Goal: Task Accomplishment & Management: Use online tool/utility

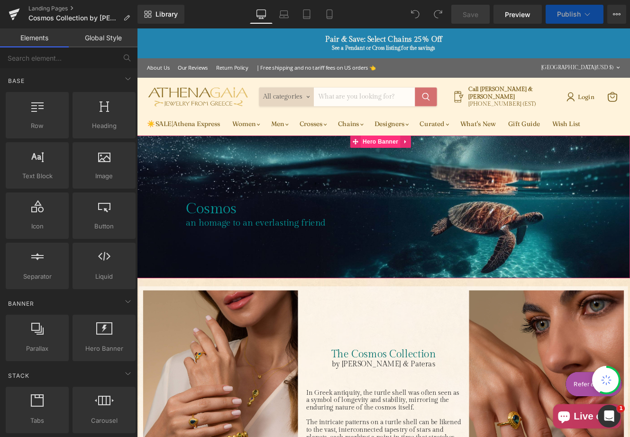
click at [419, 161] on span "Hero Banner" at bounding box center [420, 160] width 46 height 14
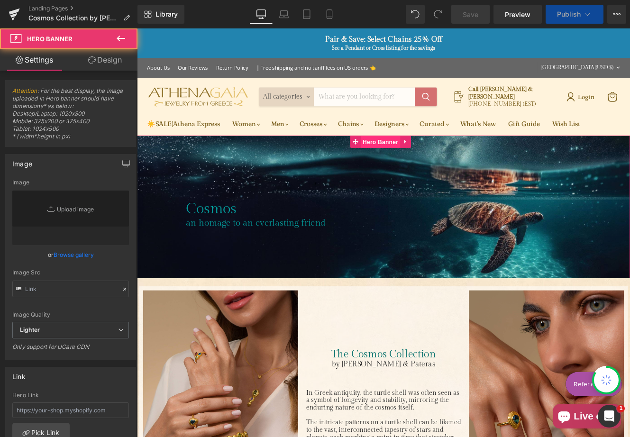
type input "[URL][DOMAIN_NAME]"
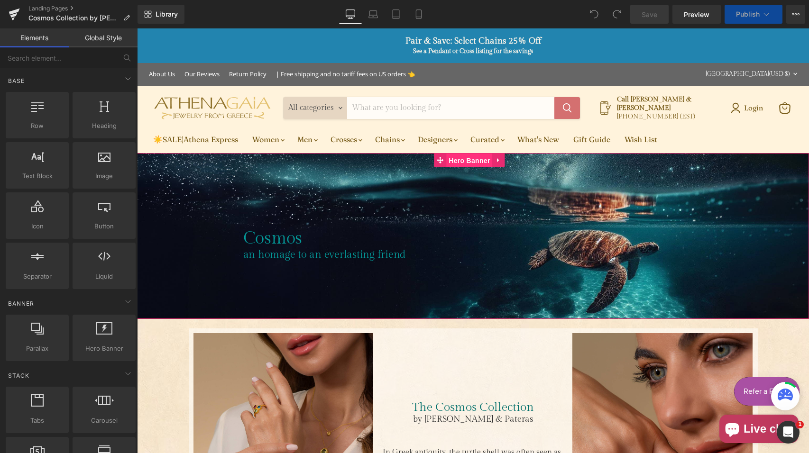
click at [464, 157] on span "Hero Banner" at bounding box center [469, 161] width 46 height 14
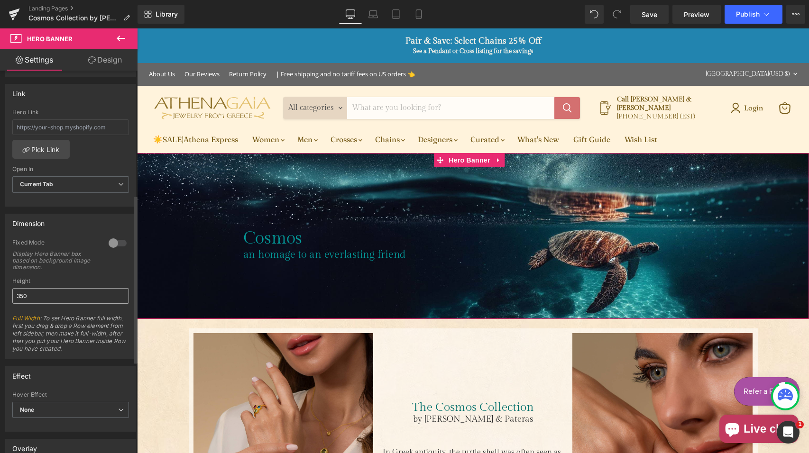
scroll to position [284, 0]
drag, startPoint x: 38, startPoint y: 294, endPoint x: 15, endPoint y: 295, distance: 23.7
click at [15, 295] on input "350" at bounding box center [70, 296] width 117 height 16
click at [34, 296] on input "350" at bounding box center [70, 296] width 117 height 16
drag, startPoint x: 20, startPoint y: 294, endPoint x: 30, endPoint y: 294, distance: 10.0
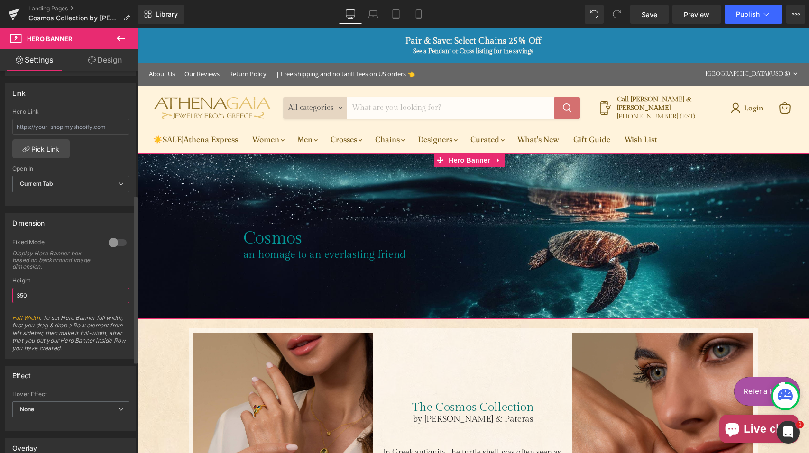
click at [30, 294] on input "350" at bounding box center [70, 296] width 117 height 16
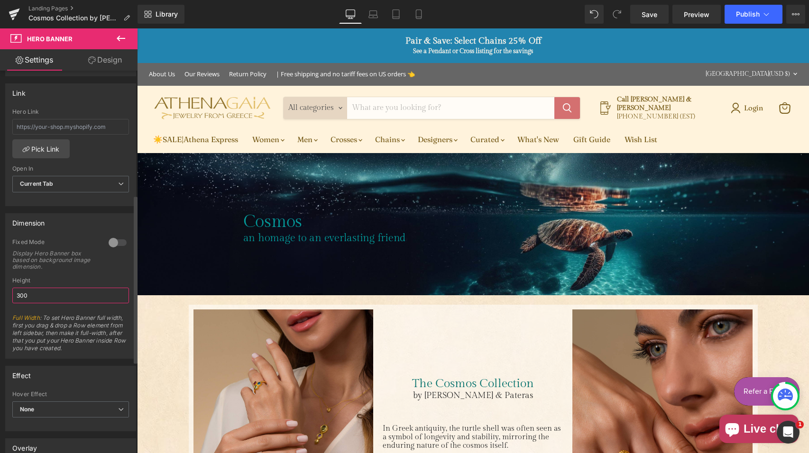
type input "300"
click at [80, 277] on div "Height" at bounding box center [70, 280] width 117 height 7
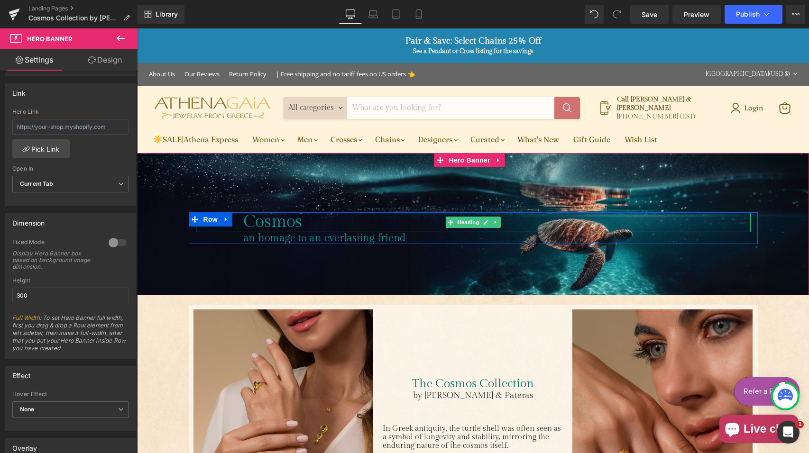
click at [275, 220] on h1 "Cosmos" at bounding box center [496, 221] width 507 height 19
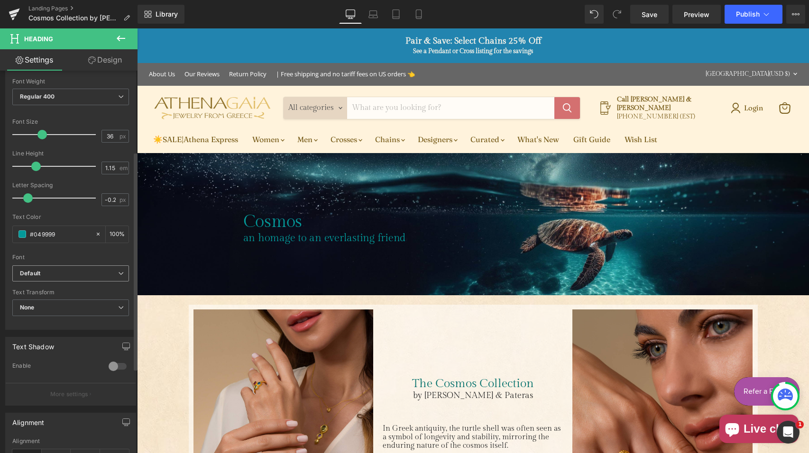
scroll to position [142, 0]
click at [118, 274] on icon at bounding box center [121, 273] width 6 height 6
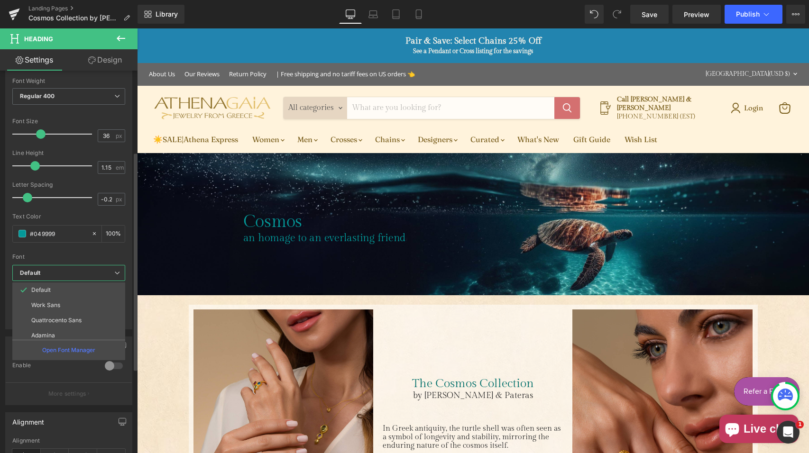
click at [114, 270] on icon at bounding box center [117, 273] width 6 height 6
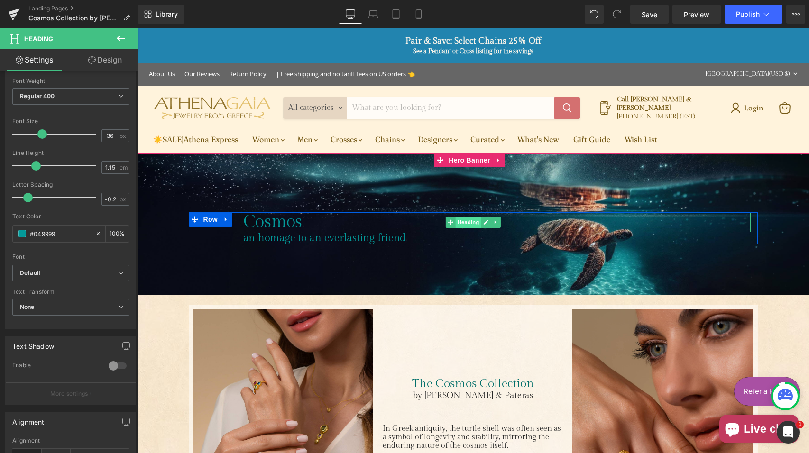
click at [463, 220] on span "Heading" at bounding box center [468, 222] width 26 height 11
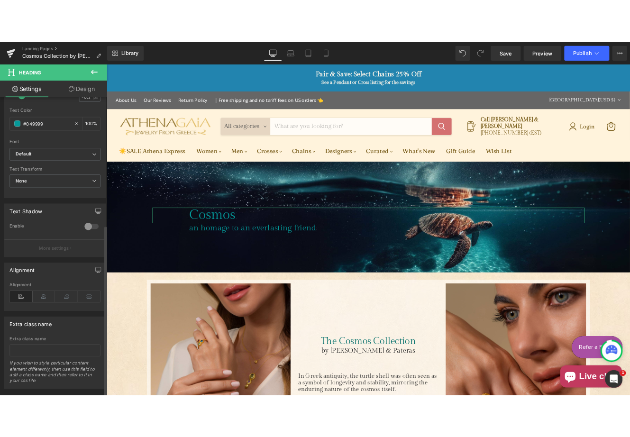
scroll to position [290, 0]
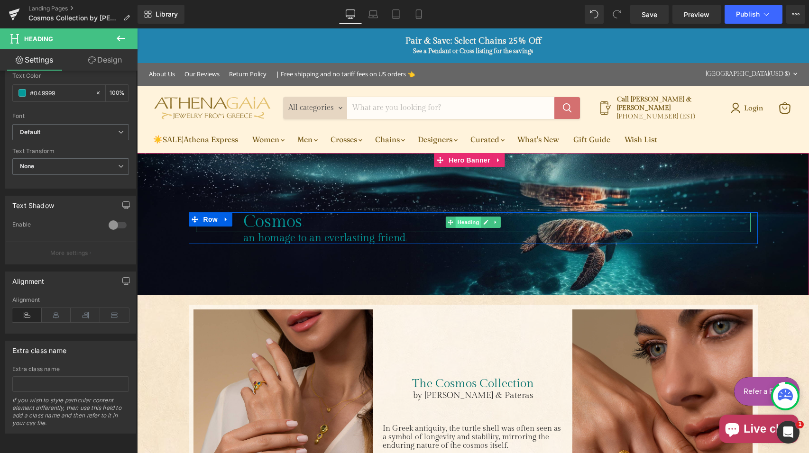
click at [459, 221] on span "Heading" at bounding box center [468, 222] width 26 height 11
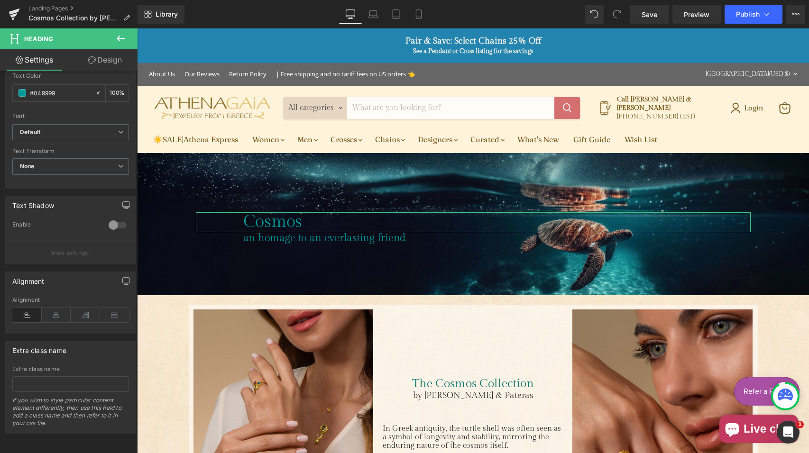
drag, startPoint x: 106, startPoint y: 62, endPoint x: 51, endPoint y: 124, distance: 83.3
click at [105, 62] on link "Design" at bounding box center [105, 59] width 69 height 21
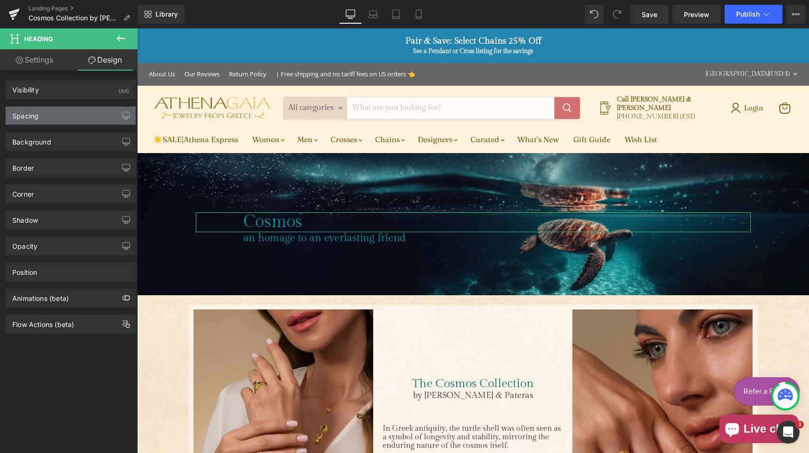
click at [51, 122] on div "Spacing" at bounding box center [71, 116] width 130 height 18
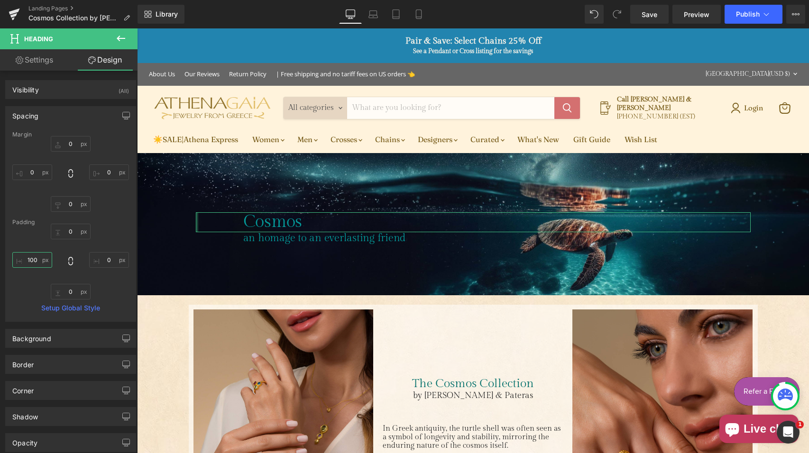
click at [32, 260] on input "100" at bounding box center [32, 260] width 40 height 16
type input "0"
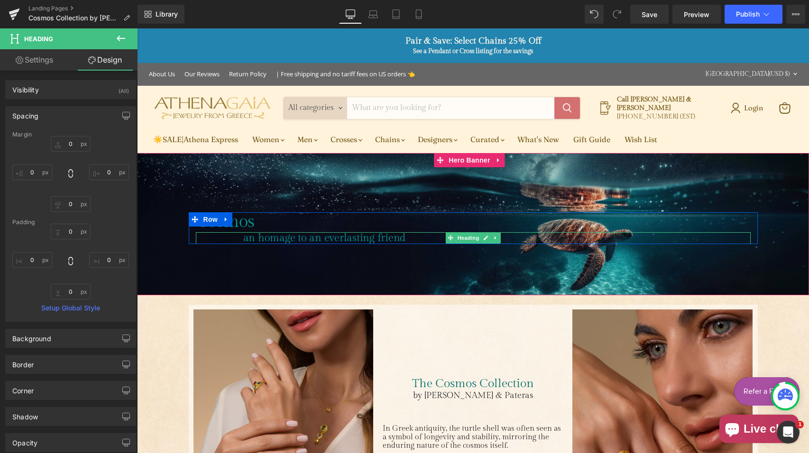
click at [414, 237] on h1 "an homage to an everlasting friend" at bounding box center [496, 238] width 507 height 12
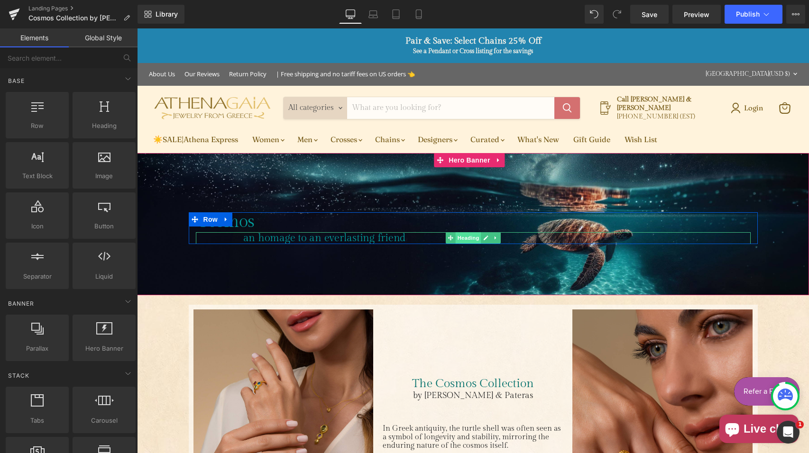
click at [464, 235] on span "Heading" at bounding box center [468, 237] width 26 height 11
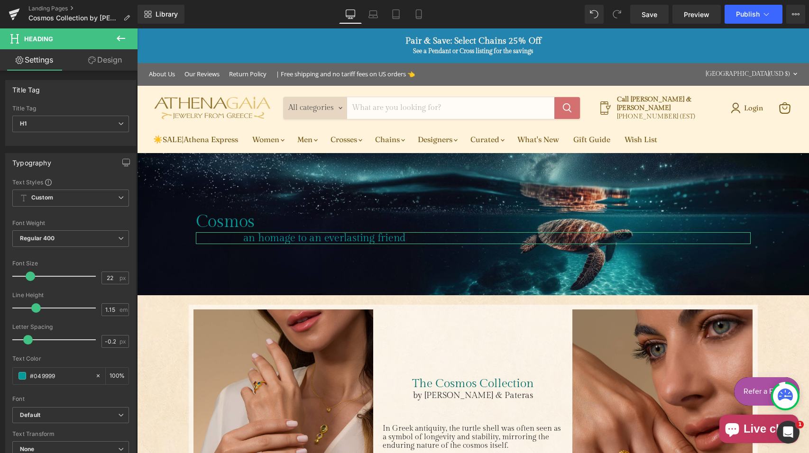
click at [101, 62] on link "Design" at bounding box center [105, 59] width 69 height 21
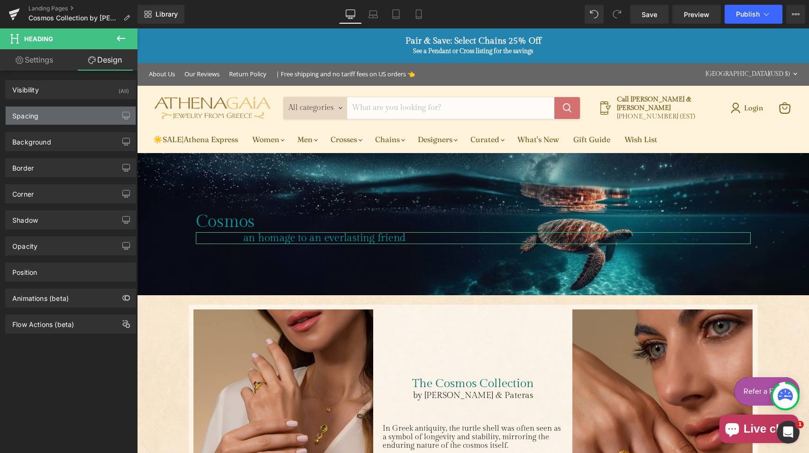
click at [47, 122] on div "Spacing" at bounding box center [71, 116] width 130 height 18
type input "0"
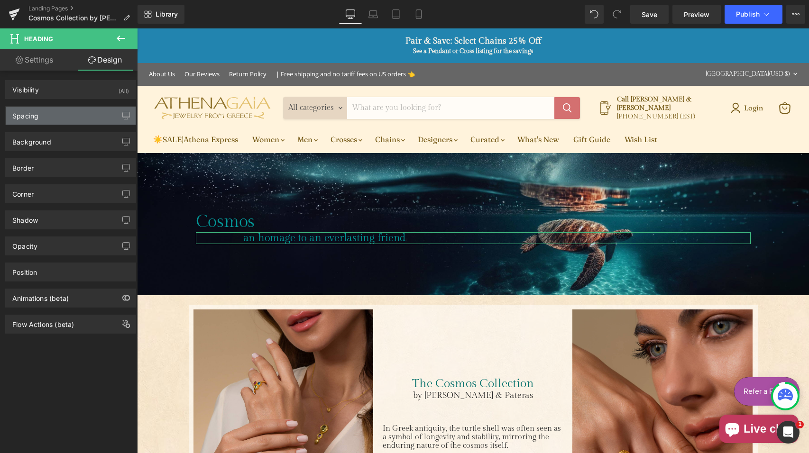
type input "0"
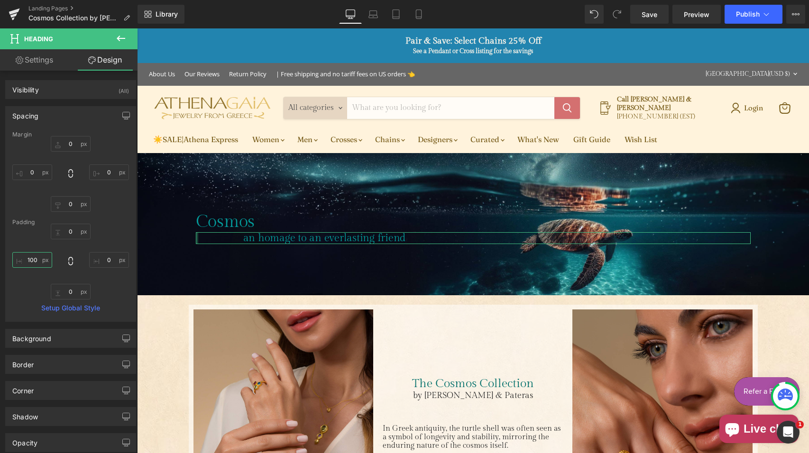
click at [31, 260] on input "100" at bounding box center [32, 260] width 40 height 16
type input "0"
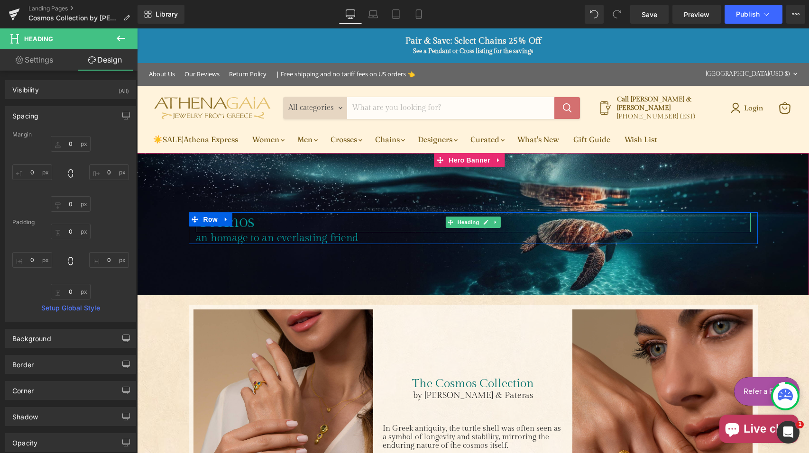
click at [270, 217] on h1 "Cosmos" at bounding box center [473, 221] width 555 height 19
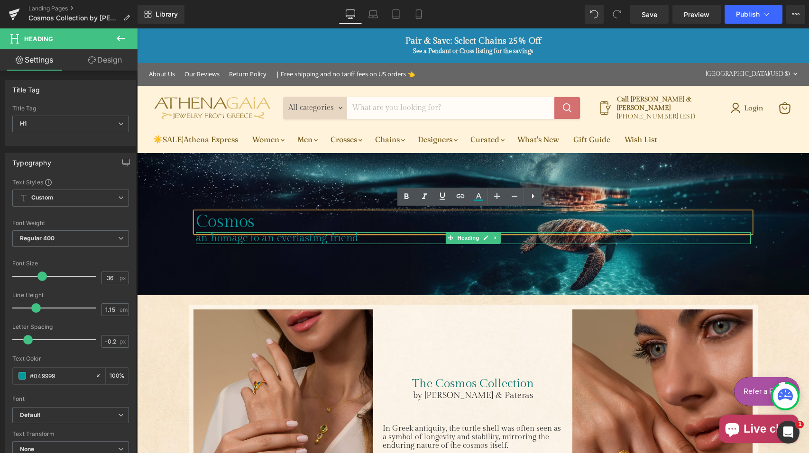
click at [267, 235] on h1 "an homage to an everlasting friend" at bounding box center [473, 238] width 555 height 12
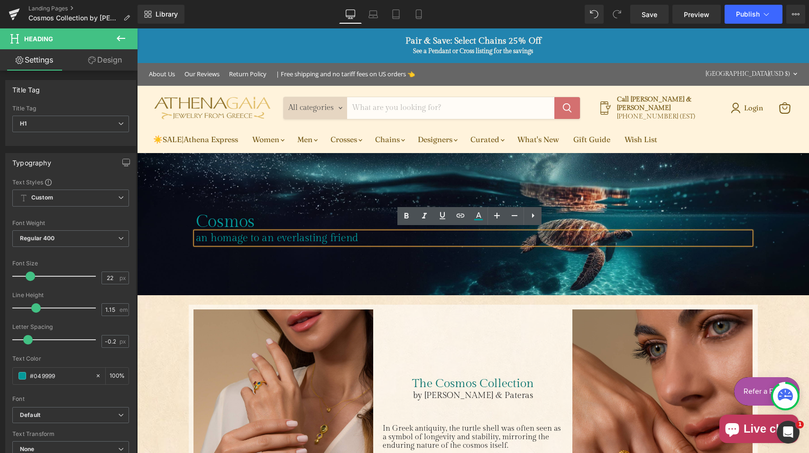
click at [228, 222] on h1 "Cosmos" at bounding box center [473, 221] width 555 height 19
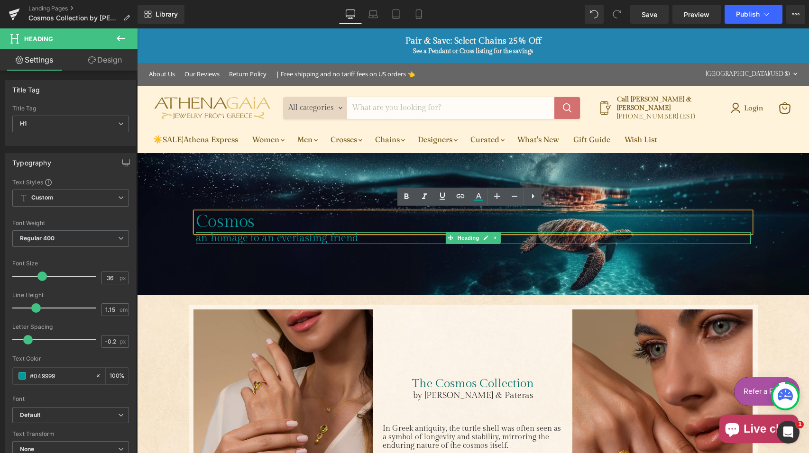
click at [226, 233] on h1 "an homage to an everlasting friend" at bounding box center [473, 238] width 555 height 12
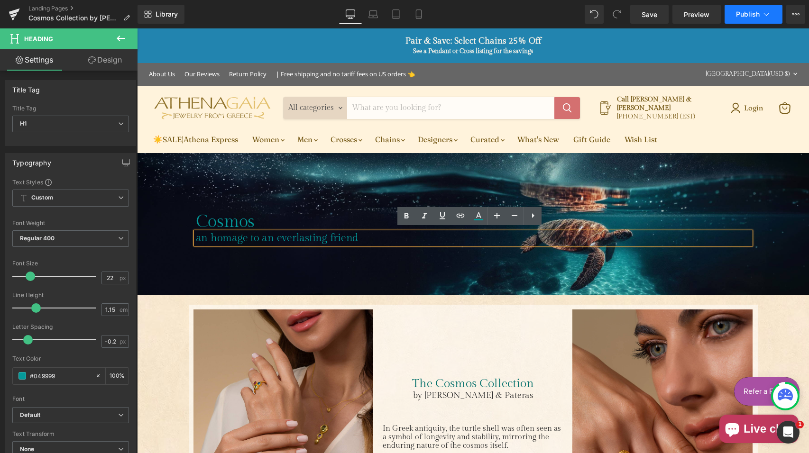
click at [740, 15] on span "Publish" at bounding box center [748, 14] width 24 height 8
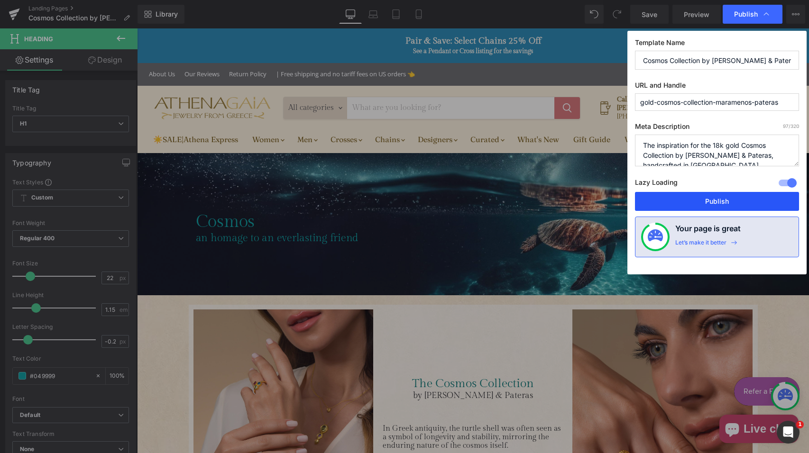
drag, startPoint x: 737, startPoint y: 196, endPoint x: 596, endPoint y: 166, distance: 144.0
click at [737, 196] on button "Publish" at bounding box center [717, 201] width 164 height 19
